Goal: Navigation & Orientation: Find specific page/section

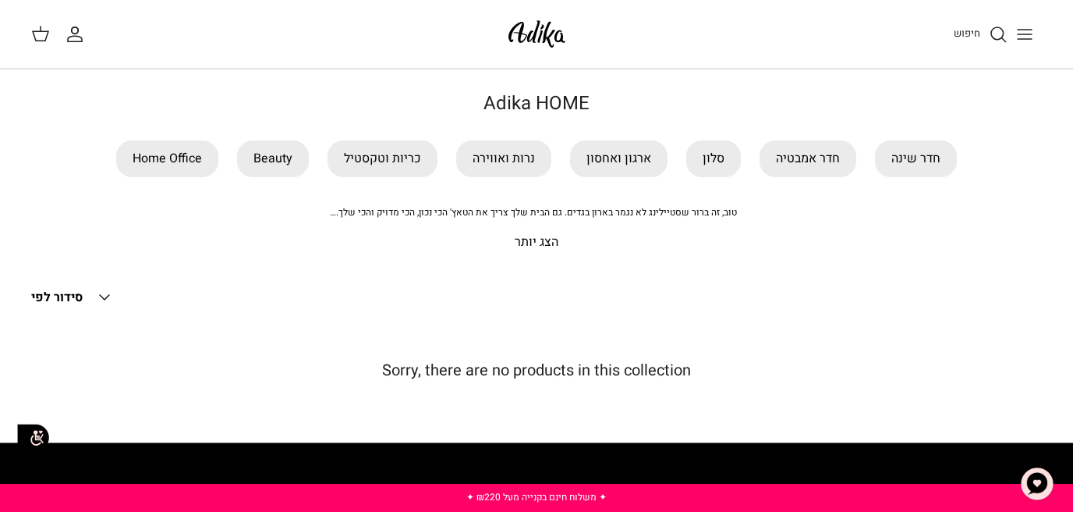
click at [522, 97] on h1 "Adika HOME" at bounding box center [536, 104] width 1011 height 23
click at [918, 143] on link "חדר שינה" at bounding box center [916, 158] width 82 height 37
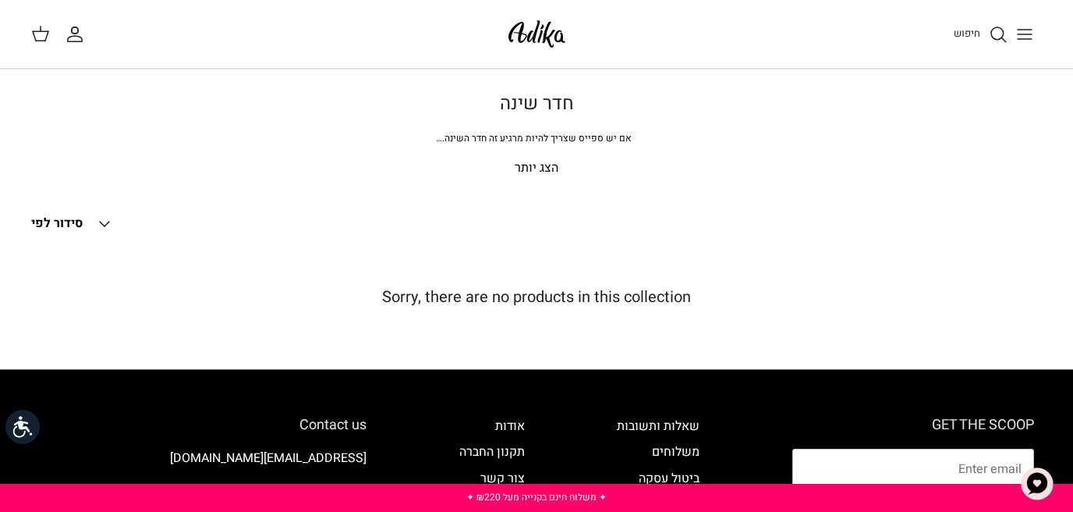
click at [551, 38] on img at bounding box center [537, 34] width 66 height 37
